Goal: Navigation & Orientation: Understand site structure

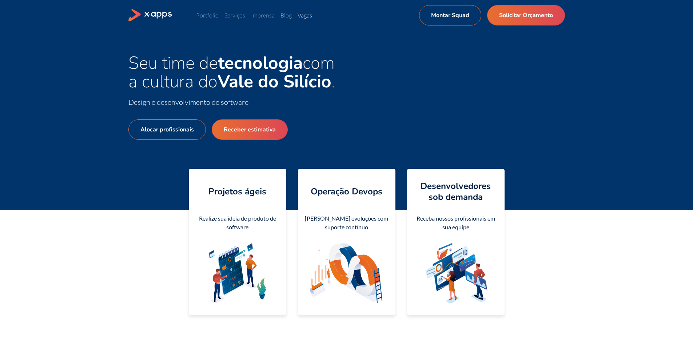
click at [312, 16] on link "Vagas" at bounding box center [304, 15] width 15 height 7
click at [271, 17] on link "Imprensa" at bounding box center [263, 15] width 24 height 7
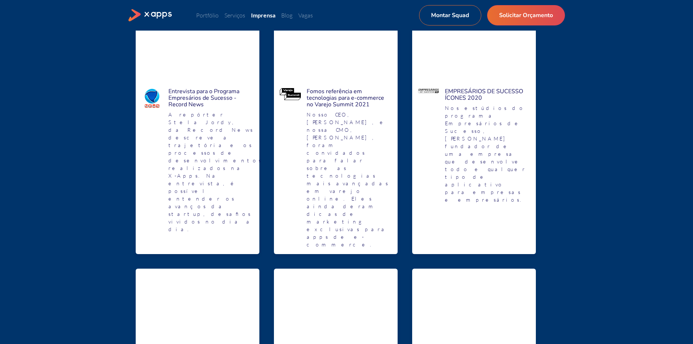
scroll to position [509, 0]
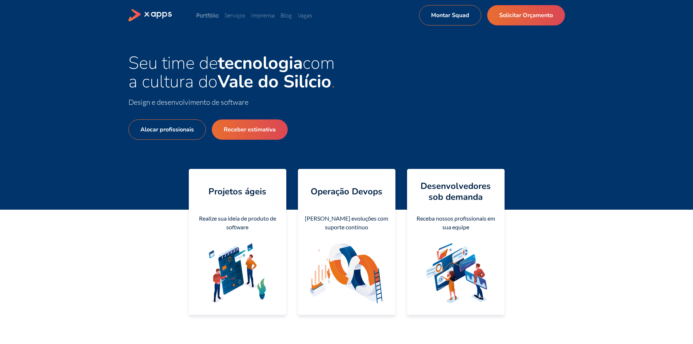
click at [217, 14] on link "Portfólio" at bounding box center [207, 15] width 23 height 7
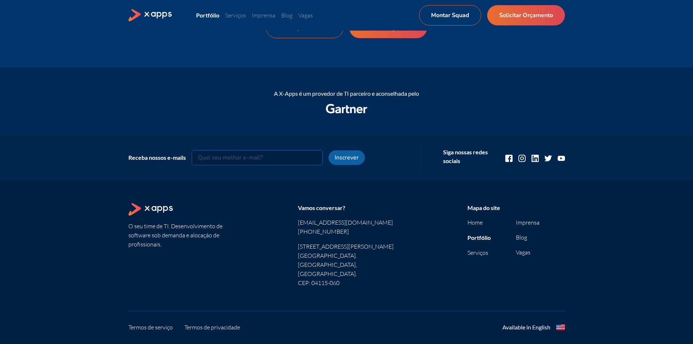
scroll to position [1857, 0]
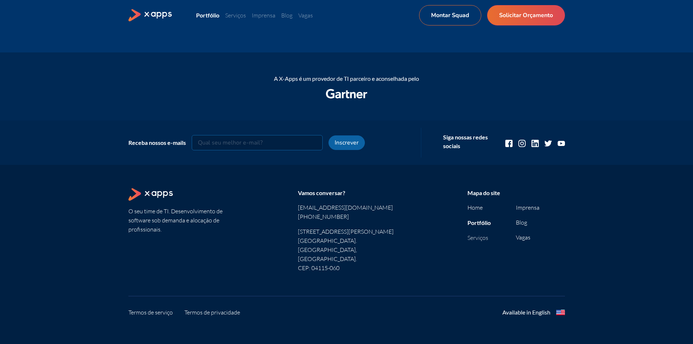
click at [476, 241] on link "Serviços" at bounding box center [477, 237] width 21 height 7
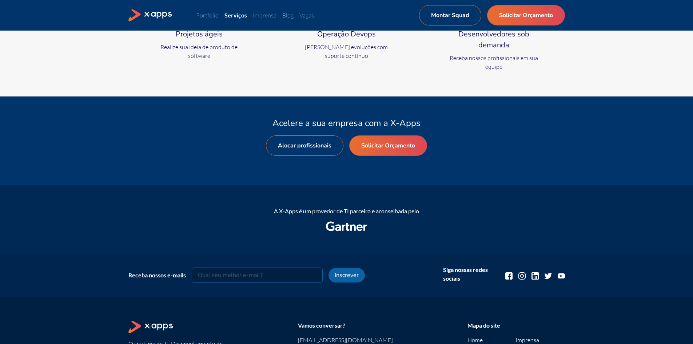
scroll to position [364, 0]
